Goal: Task Accomplishment & Management: Manage account settings

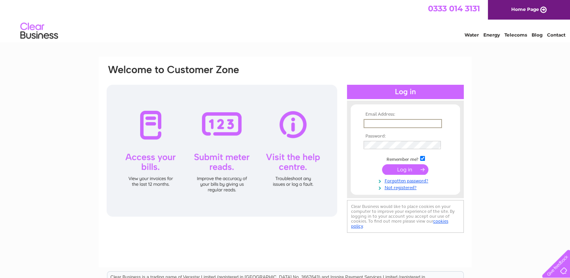
click at [387, 124] on input "text" at bounding box center [402, 123] width 78 height 9
type input "[PERSON_NAME][EMAIL_ADDRESS][DOMAIN_NAME]"
click at [385, 125] on input "text" at bounding box center [402, 123] width 78 height 9
type input "[PERSON_NAME][EMAIL_ADDRESS][DOMAIN_NAME]"
click at [387, 126] on input "text" at bounding box center [402, 123] width 78 height 9
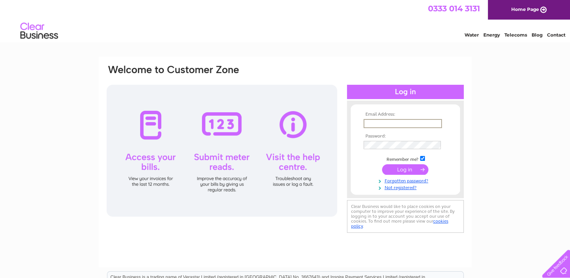
type input "[PERSON_NAME][EMAIL_ADDRESS][DOMAIN_NAME]"
